Goal: Information Seeking & Learning: Learn about a topic

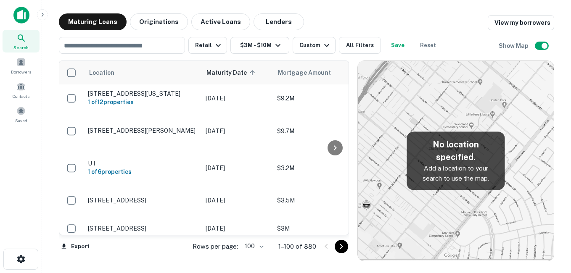
scroll to position [378, 0]
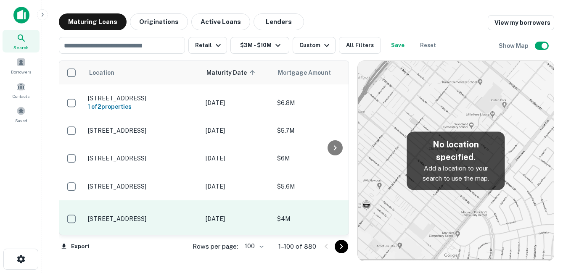
click at [142, 201] on td "[STREET_ADDRESS]" at bounding box center [143, 219] width 118 height 37
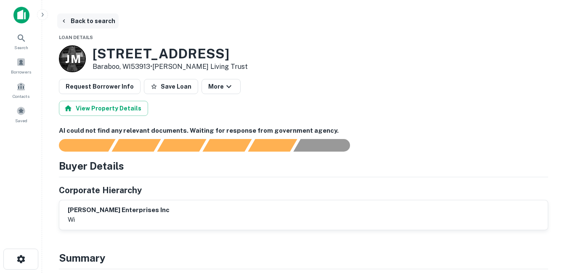
click at [85, 19] on button "Back to search" at bounding box center [87, 20] width 61 height 15
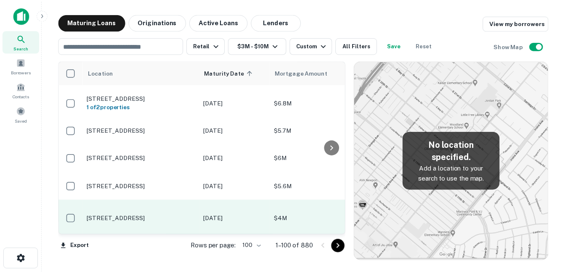
scroll to position [421, 0]
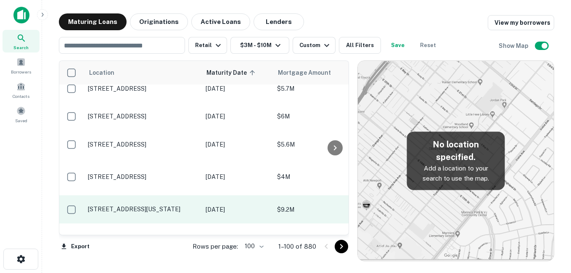
click at [156, 206] on p "[STREET_ADDRESS][US_STATE]" at bounding box center [142, 210] width 109 height 8
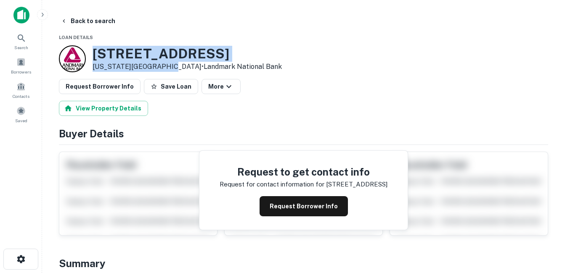
drag, startPoint x: 91, startPoint y: 53, endPoint x: 159, endPoint y: 70, distance: 69.8
click at [159, 70] on div "[STREET_ADDRESS][US_STATE] • Landmark National Bank" at bounding box center [170, 58] width 223 height 27
drag, startPoint x: 159, startPoint y: 70, endPoint x: 129, endPoint y: 65, distance: 30.2
click at [158, 49] on h3 "[STREET_ADDRESS]" at bounding box center [187, 54] width 189 height 16
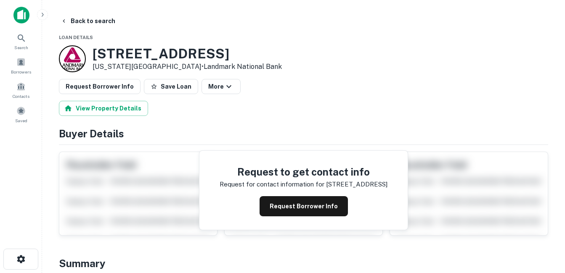
click at [154, 52] on h3 "[STREET_ADDRESS]" at bounding box center [187, 54] width 189 height 16
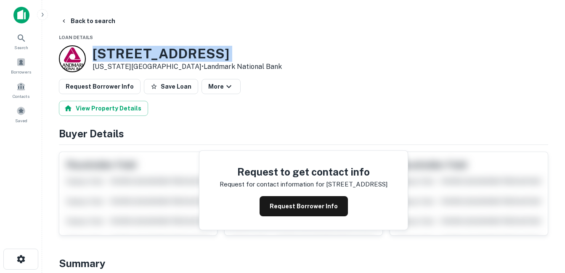
click at [154, 52] on h3 "[STREET_ADDRESS]" at bounding box center [187, 54] width 189 height 16
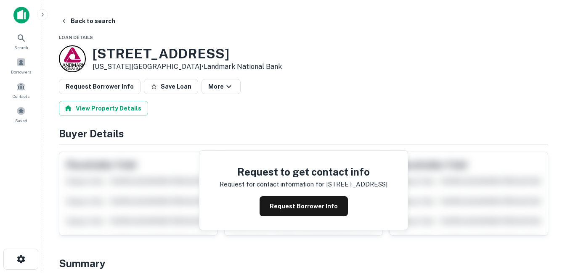
drag, startPoint x: 154, startPoint y: 52, endPoint x: 142, endPoint y: 71, distance: 22.2
click at [142, 71] on p "[US_STATE][GEOGRAPHIC_DATA] • Landmark National Bank" at bounding box center [187, 67] width 189 height 10
click at [144, 71] on p "[US_STATE][GEOGRAPHIC_DATA] • Landmark National Bank" at bounding box center [187, 67] width 189 height 10
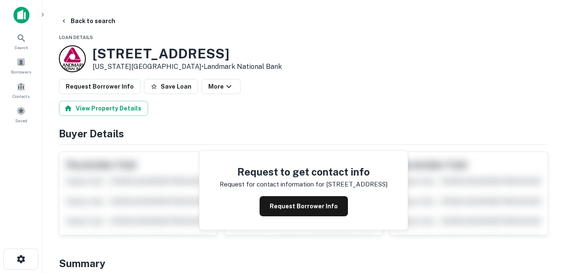
drag, startPoint x: 144, startPoint y: 71, endPoint x: 116, endPoint y: 63, distance: 28.9
click at [116, 63] on p "[US_STATE][GEOGRAPHIC_DATA] • Landmark National Bank" at bounding box center [187, 67] width 189 height 10
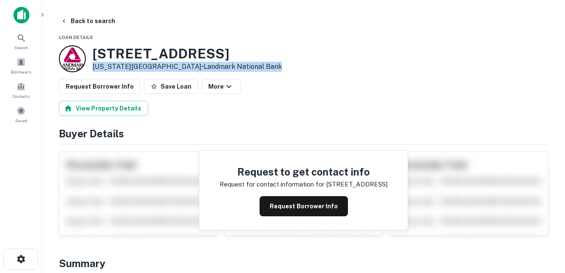
click at [116, 63] on p "[US_STATE][GEOGRAPHIC_DATA] • Landmark National Bank" at bounding box center [187, 67] width 189 height 10
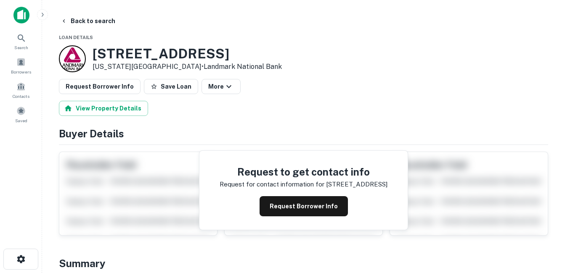
drag, startPoint x: 116, startPoint y: 63, endPoint x: 107, endPoint y: 51, distance: 14.4
click at [107, 51] on h3 "[STREET_ADDRESS]" at bounding box center [187, 54] width 189 height 16
